Goal: Information Seeking & Learning: Find specific fact

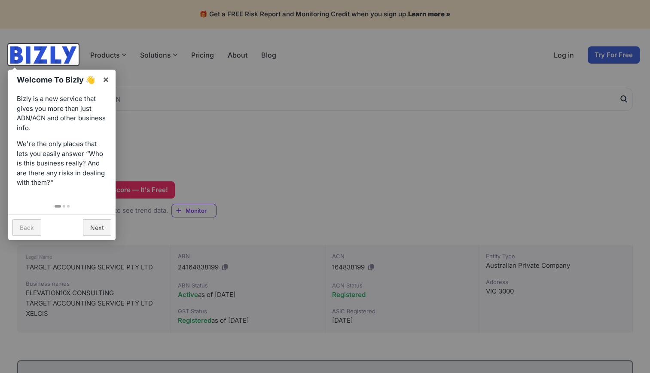
click at [184, 120] on div at bounding box center [325, 186] width 650 height 373
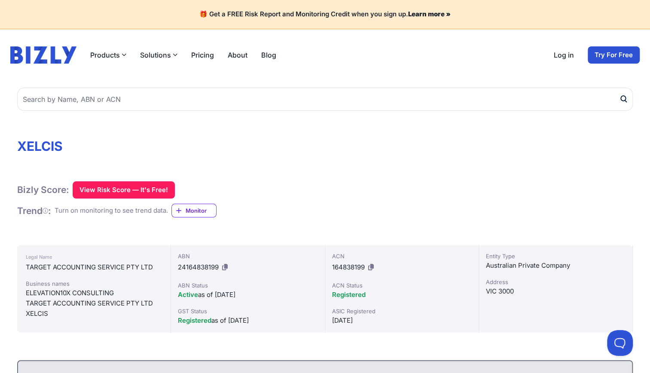
click at [80, 300] on div "TARGET ACCOUNTING SERVICE PTY LTD" at bounding box center [94, 303] width 136 height 10
click at [71, 282] on div "Business names" at bounding box center [94, 283] width 136 height 9
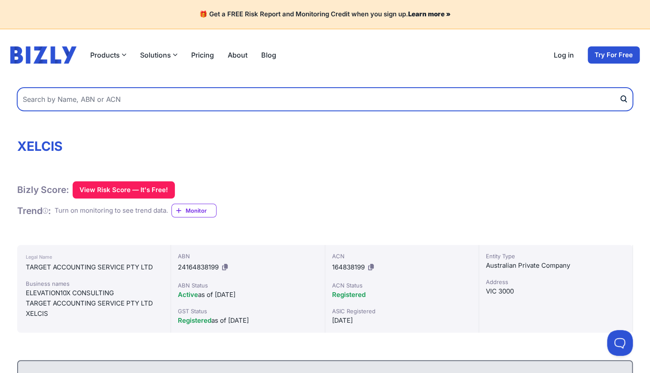
click at [101, 106] on input "text" at bounding box center [325, 99] width 616 height 23
type input "vixtro"
click at [619, 88] on button "submit" at bounding box center [626, 99] width 14 height 23
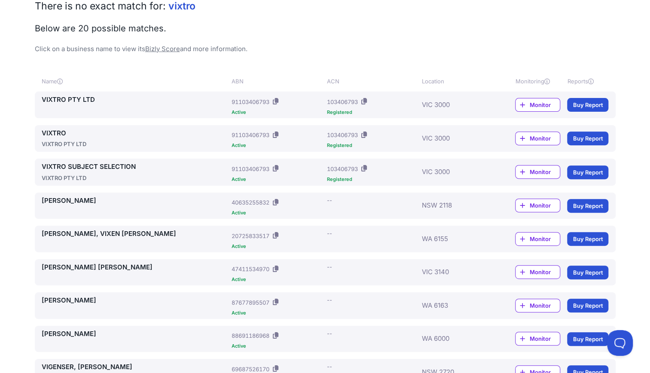
scroll to position [124, 0]
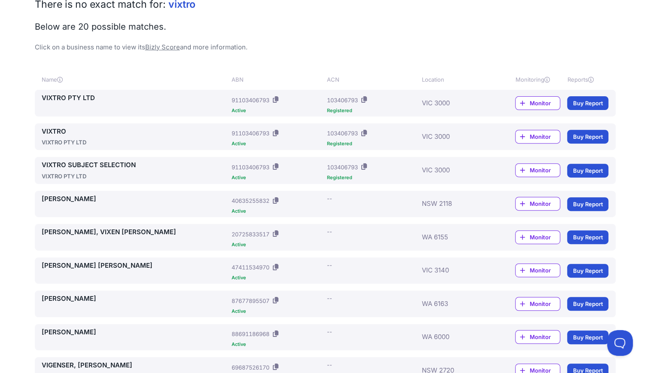
click at [58, 132] on link "VIXTRO" at bounding box center [135, 132] width 187 height 10
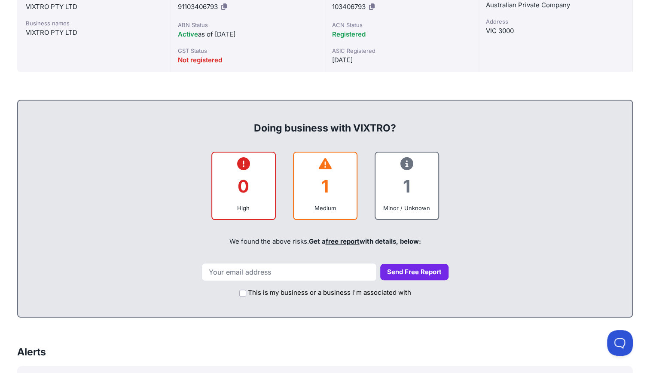
scroll to position [261, 0]
click at [331, 186] on div "1" at bounding box center [325, 186] width 49 height 35
click at [325, 188] on div "1" at bounding box center [325, 186] width 49 height 35
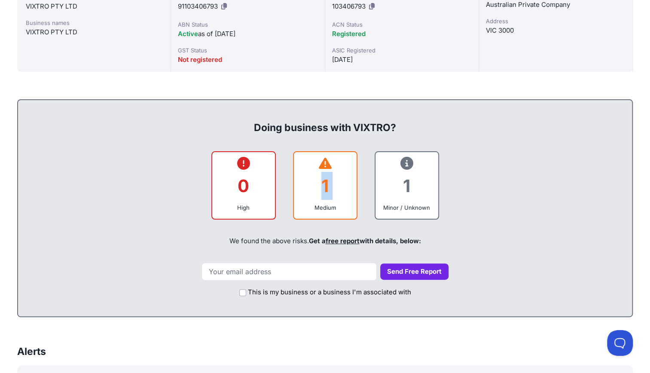
click at [333, 195] on div "1" at bounding box center [325, 186] width 49 height 35
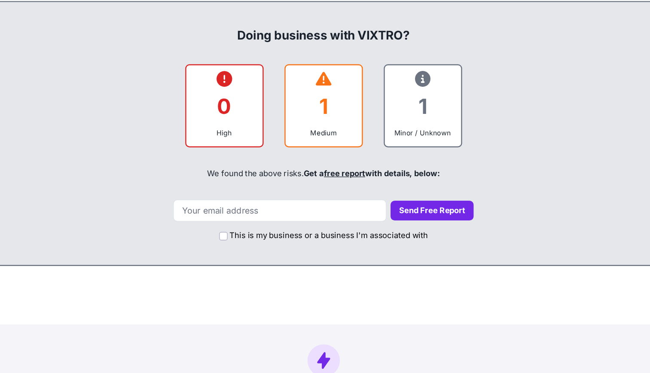
scroll to position [359, 0]
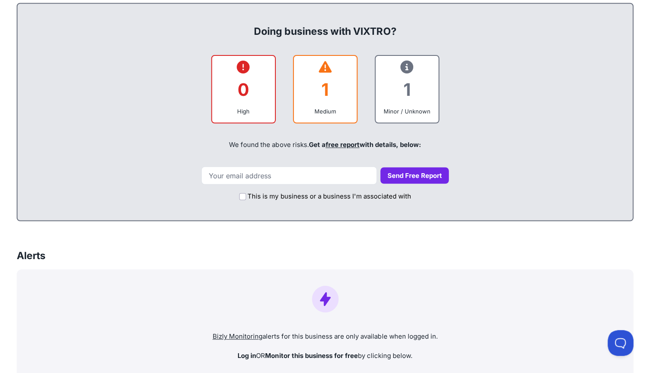
click at [333, 195] on label "This is my business or a business I'm associated with" at bounding box center [329, 197] width 163 height 10
click at [246, 195] on input "This is my business or a business I'm associated with" at bounding box center [242, 196] width 7 height 7
checkbox input "true"
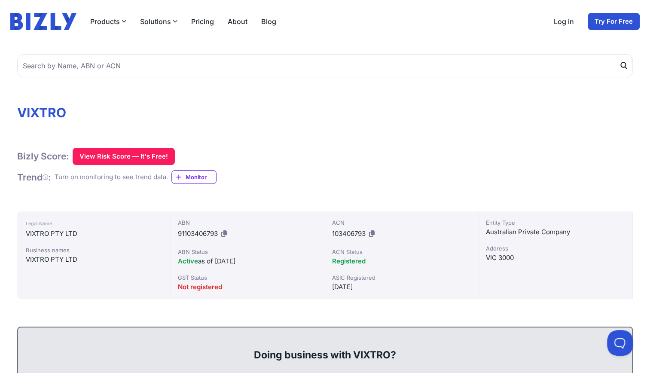
scroll to position [0, 0]
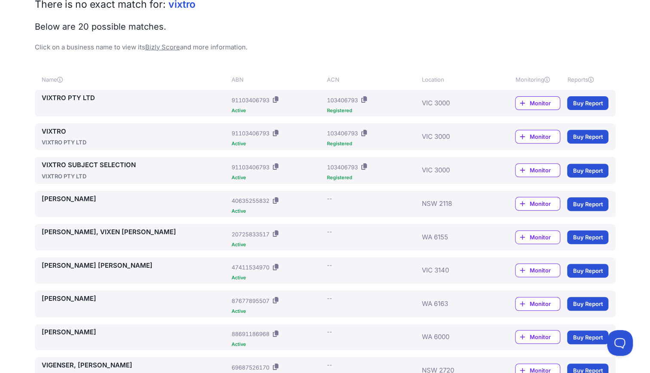
click at [334, 102] on div "103406793" at bounding box center [342, 100] width 31 height 9
click at [85, 97] on link "VIXTRO PTY LTD" at bounding box center [135, 98] width 187 height 10
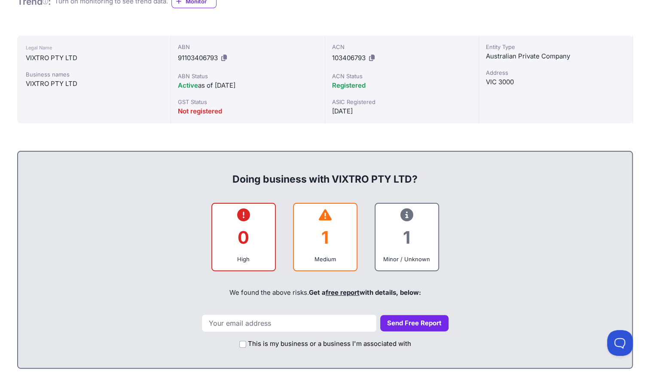
scroll to position [209, 0]
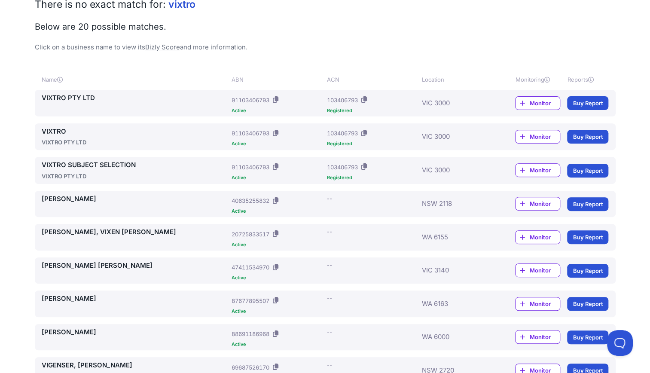
click at [60, 134] on link "VIXTRO" at bounding box center [135, 132] width 187 height 10
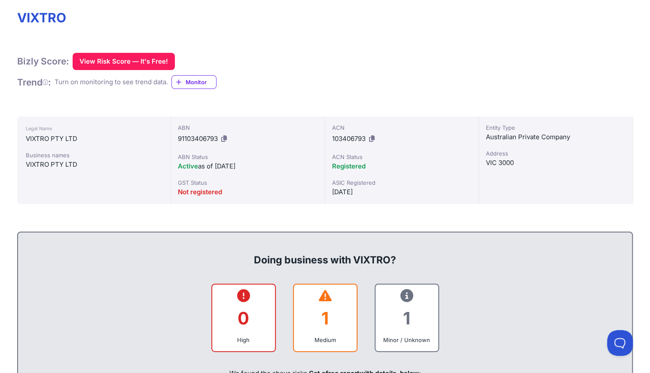
scroll to position [128, 0]
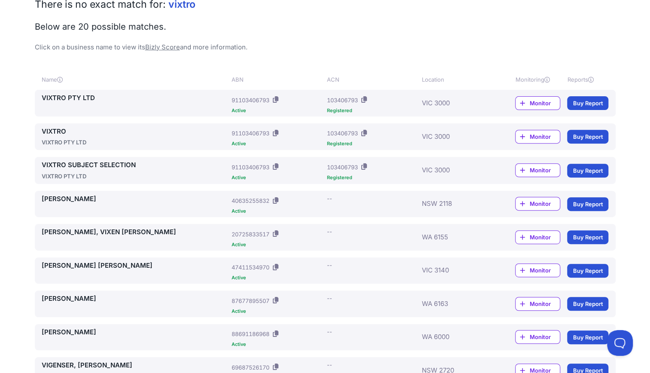
click at [79, 167] on link "VIXTRO SUBJECT SELECTION" at bounding box center [135, 165] width 187 height 10
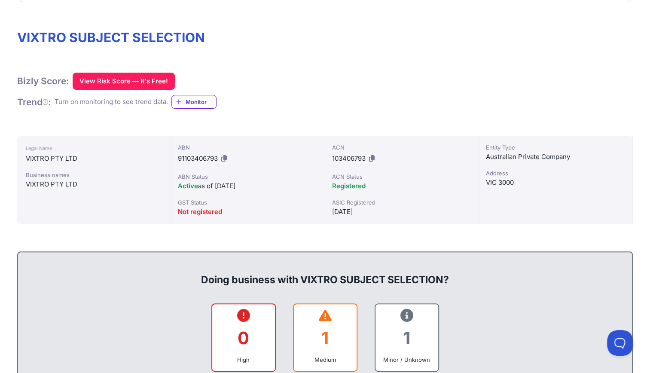
scroll to position [109, 0]
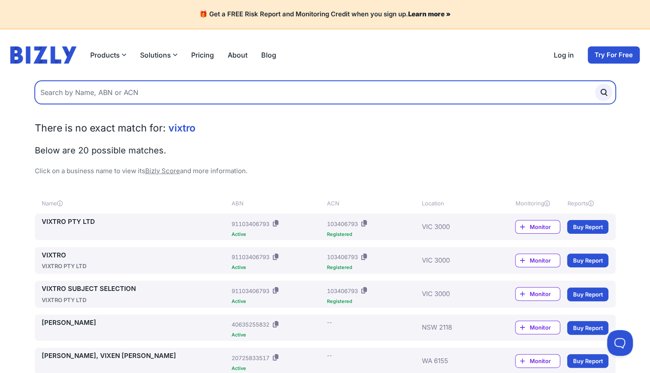
click at [119, 88] on input "text" at bounding box center [325, 92] width 581 height 23
type input "vixtro group unit trust"
click at [595, 84] on button "submit" at bounding box center [603, 92] width 17 height 17
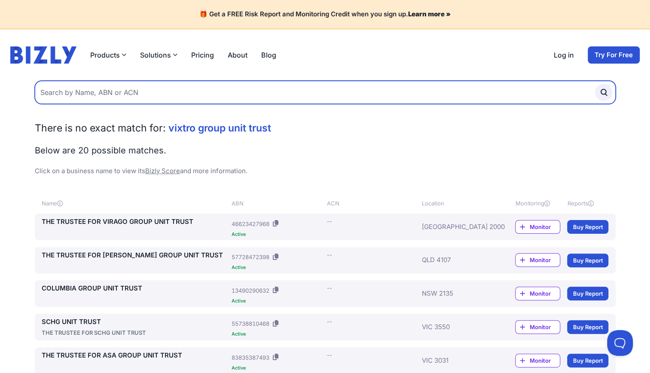
click at [52, 95] on input "text" at bounding box center [325, 92] width 581 height 23
type input "vixtro group"
click at [595, 84] on button "submit" at bounding box center [603, 92] width 17 height 17
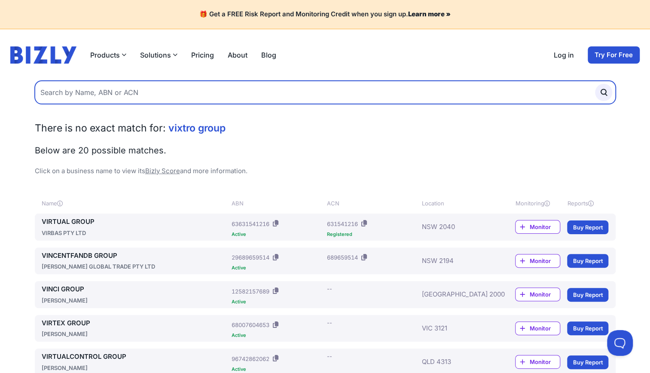
click at [193, 89] on input "text" at bounding box center [325, 92] width 581 height 23
paste input "17 277 348 902"
type input "17 277 348 902"
click at [595, 84] on button "submit" at bounding box center [603, 92] width 17 height 17
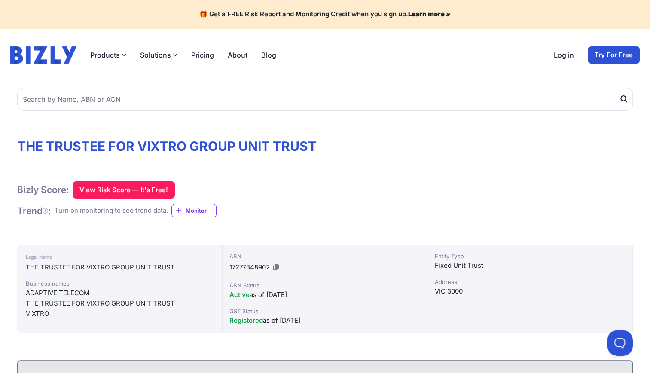
click at [328, 261] on div "ABN 17277348902" at bounding box center [325, 263] width 191 height 22
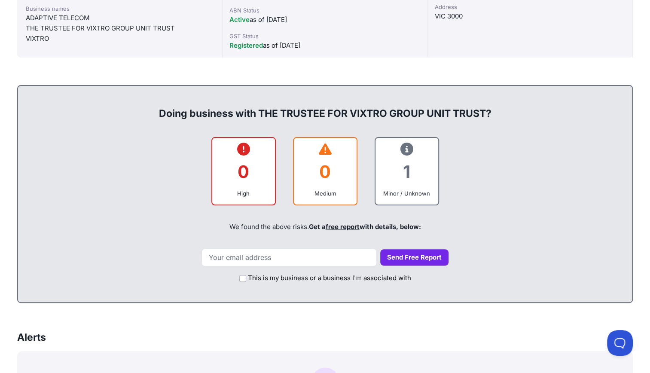
scroll to position [278, 0]
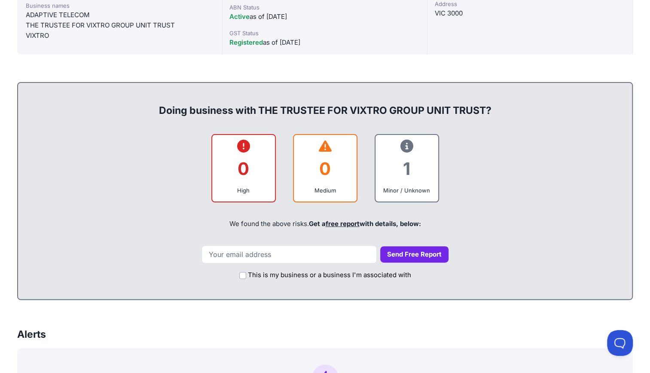
click at [325, 146] on icon at bounding box center [325, 146] width 13 height 0
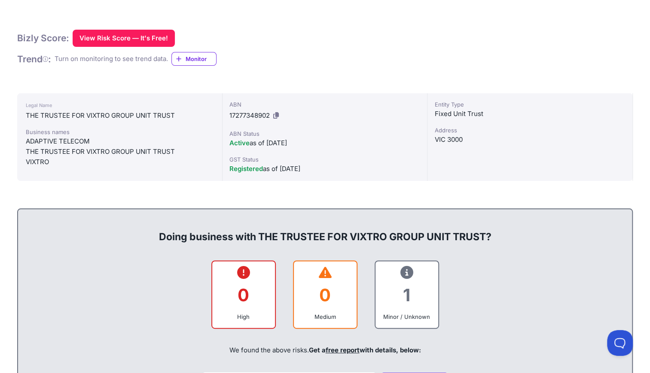
scroll to position [0, 0]
